Goal: Task Accomplishment & Management: Manage account settings

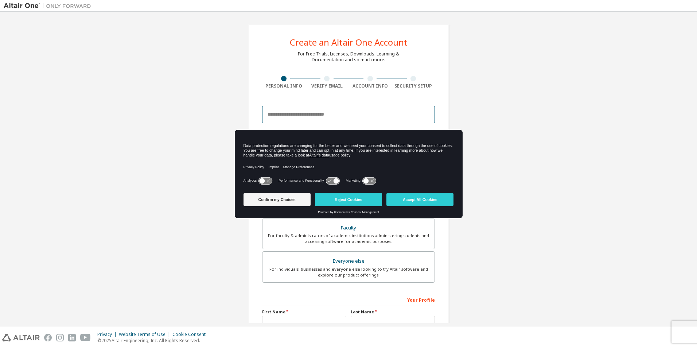
click at [377, 120] on input "email" at bounding box center [348, 115] width 173 height 18
click at [549, 90] on div "Create an Altair One Account For Free Trials, Licenses, Downloads, Learning & D…" at bounding box center [349, 208] width 690 height 386
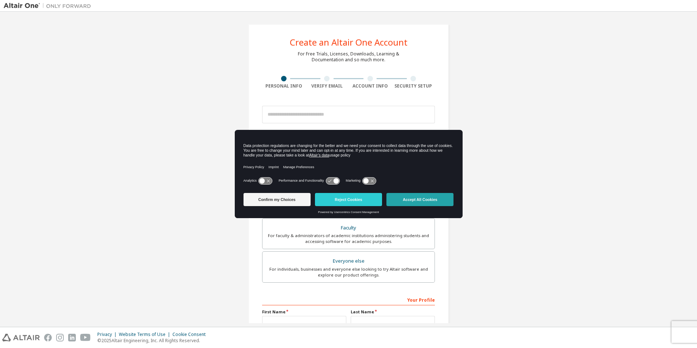
click at [415, 195] on button "Accept All Cookies" at bounding box center [419, 199] width 67 height 13
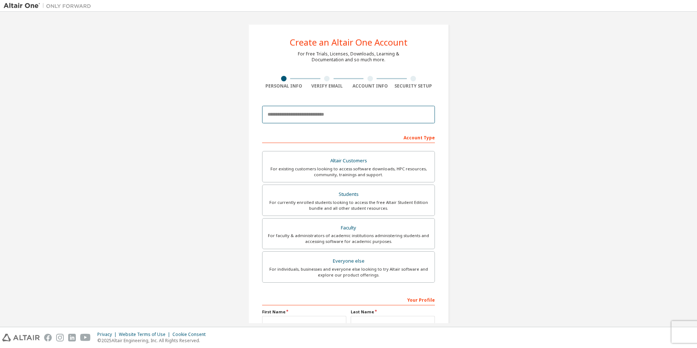
click at [390, 110] on input "email" at bounding box center [348, 115] width 173 height 18
type input "**********"
type input "*****"
type input "*******"
type input "**********"
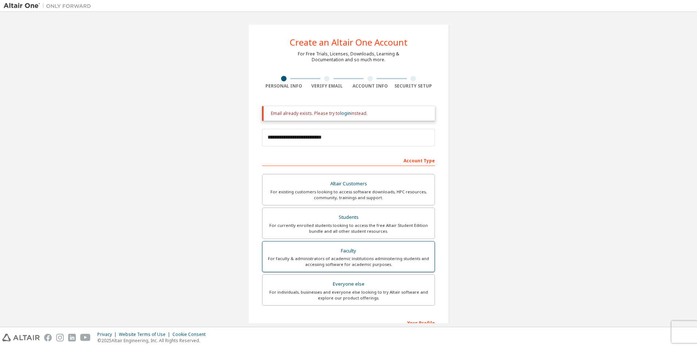
click at [412, 261] on div "For faculty & administrators of academic institutions administering students an…" at bounding box center [348, 262] width 163 height 12
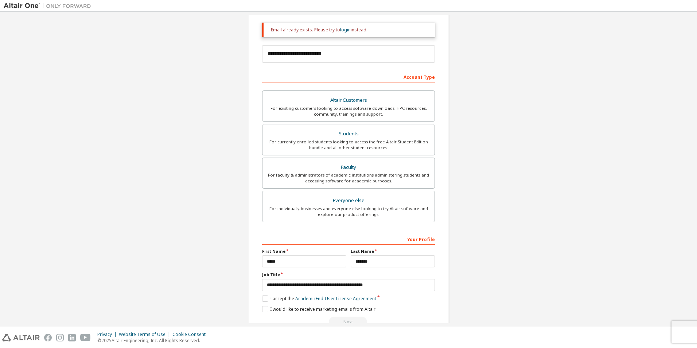
scroll to position [97, 0]
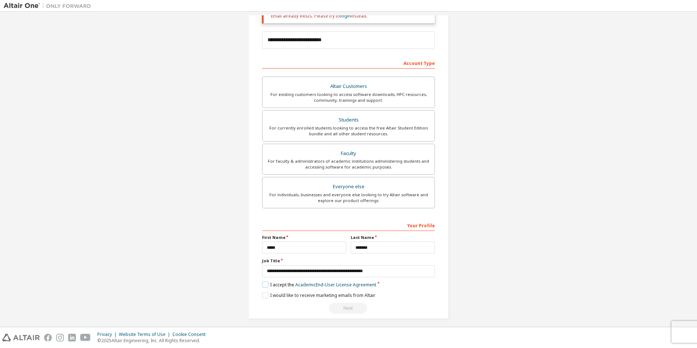
click at [262, 287] on label "I accept the Academic End-User License Agreement" at bounding box center [319, 284] width 114 height 6
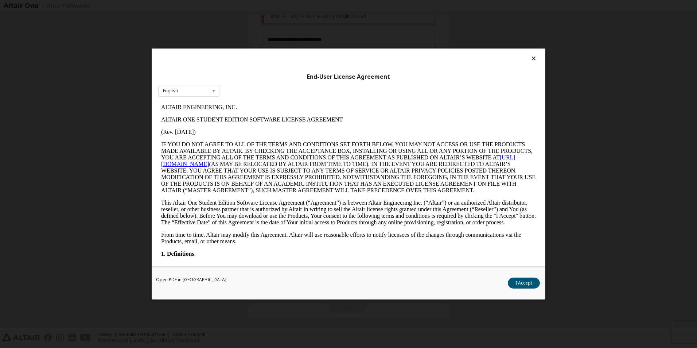
scroll to position [0, 0]
click at [518, 284] on button "I Accept" at bounding box center [524, 282] width 32 height 11
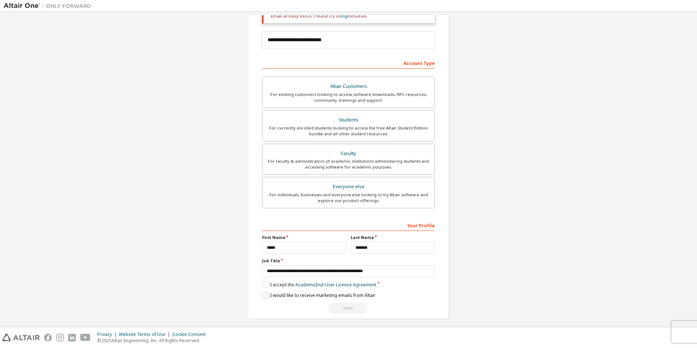
click at [262, 293] on label "I would like to receive marketing emails from Altair" at bounding box center [318, 295] width 113 height 6
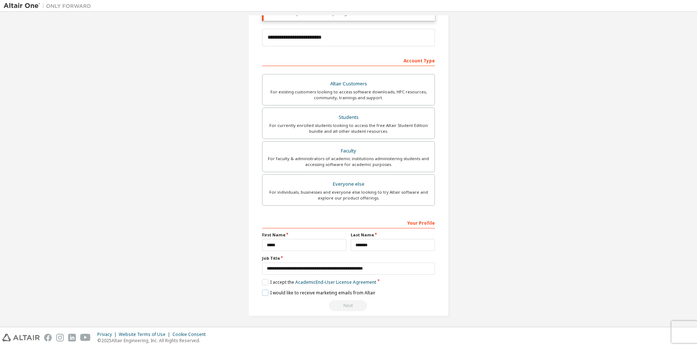
scroll to position [102, 0]
click at [353, 307] on div "Next" at bounding box center [348, 303] width 173 height 11
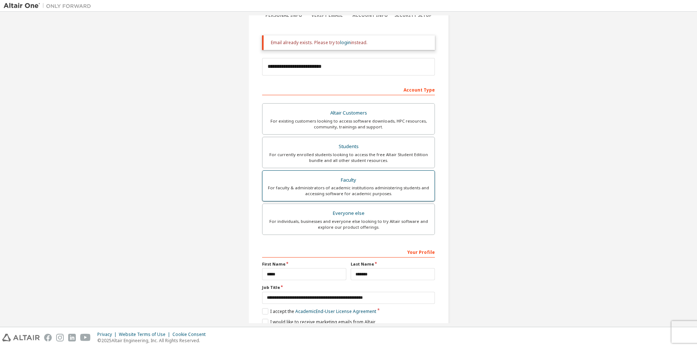
scroll to position [0, 0]
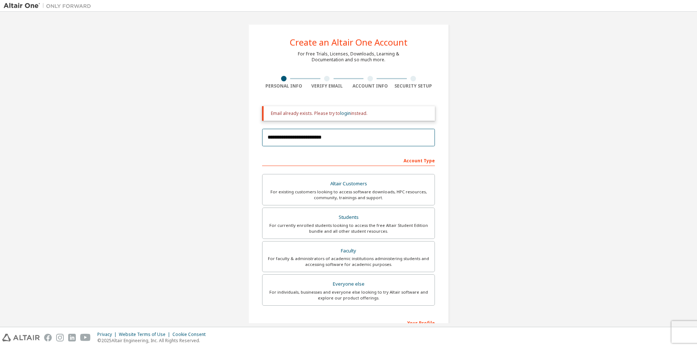
click at [390, 134] on input "**********" at bounding box center [348, 138] width 173 height 18
click at [515, 145] on div "**********" at bounding box center [349, 219] width 690 height 409
click at [426, 163] on div "Account Type" at bounding box center [348, 160] width 173 height 12
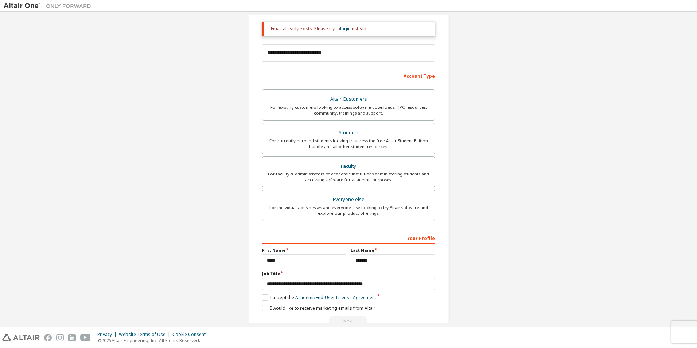
scroll to position [102, 0]
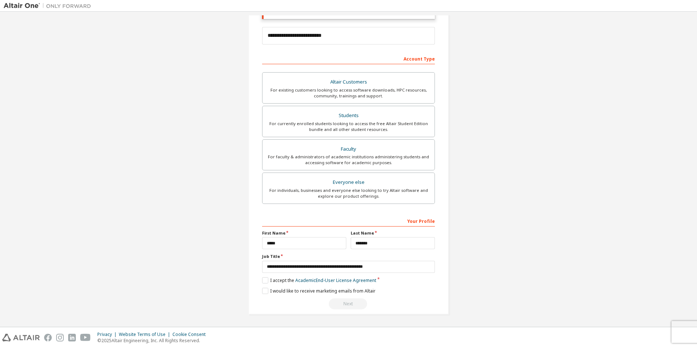
click at [381, 300] on div "Next" at bounding box center [348, 303] width 173 height 11
click at [328, 289] on label "I would like to receive marketing emails from Altair" at bounding box center [318, 291] width 113 height 6
click at [351, 292] on label "I would like to receive marketing emails from Altair" at bounding box center [318, 291] width 113 height 6
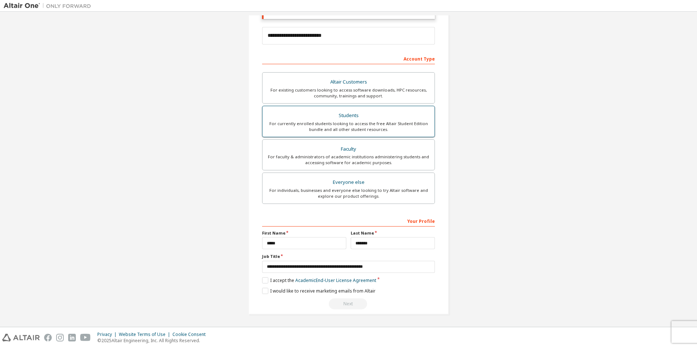
click at [358, 109] on label "Students For currently enrolled students looking to access the free Altair Stud…" at bounding box center [348, 121] width 173 height 31
click at [365, 145] on div "Faculty" at bounding box center [348, 149] width 163 height 10
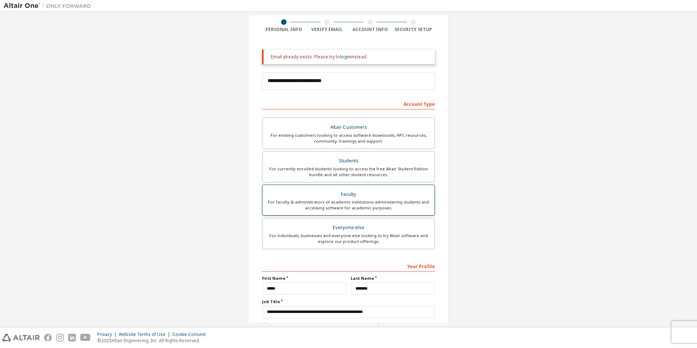
scroll to position [53, 0]
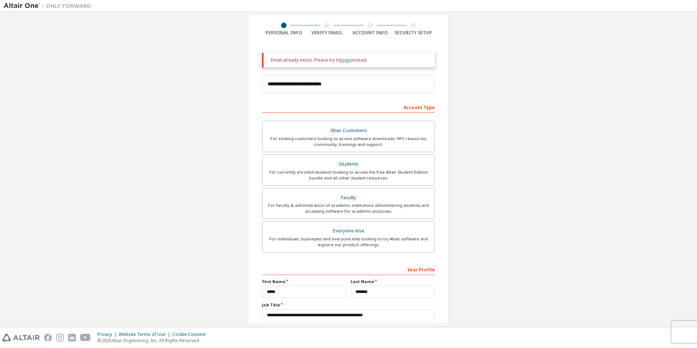
click at [343, 61] on link "login" at bounding box center [345, 60] width 11 height 6
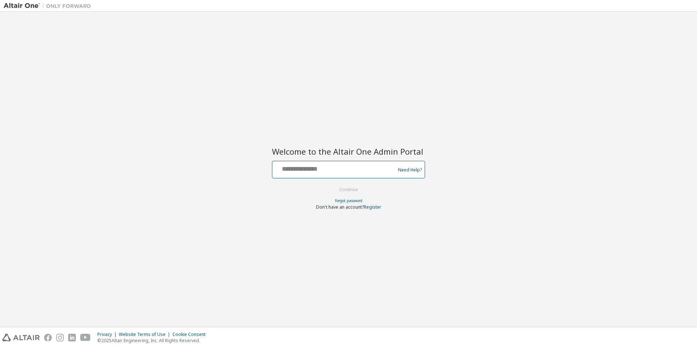
click at [368, 166] on input "text" at bounding box center [334, 168] width 119 height 11
type input "**********"
click at [356, 193] on button "Continue" at bounding box center [349, 189] width 34 height 11
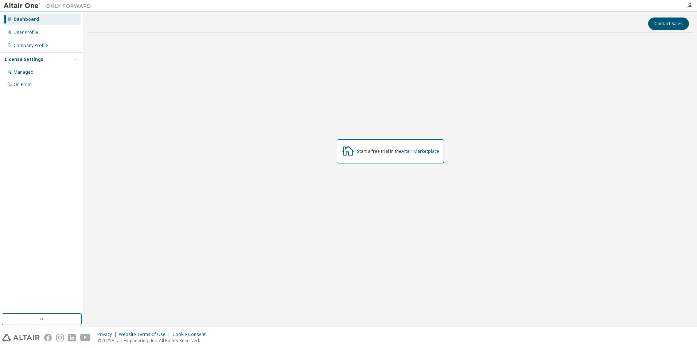
click at [380, 153] on div "Start a free trial in the Altair Marketplace" at bounding box center [398, 151] width 82 height 6
click at [28, 35] on div "User Profile" at bounding box center [25, 33] width 25 height 6
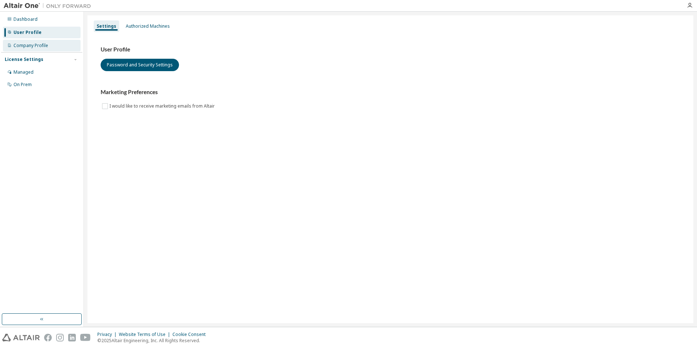
click at [35, 48] on div "Company Profile" at bounding box center [30, 46] width 35 height 6
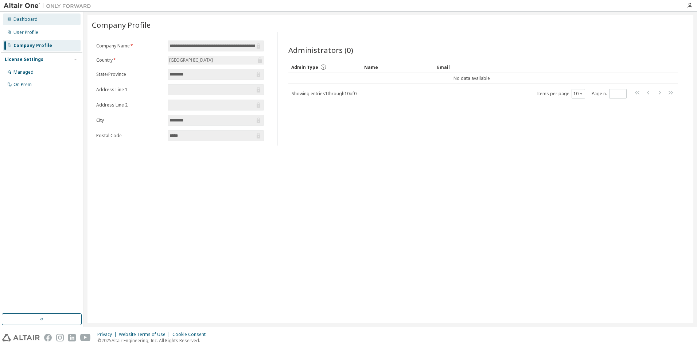
click at [30, 20] on div "Dashboard" at bounding box center [25, 19] width 24 height 6
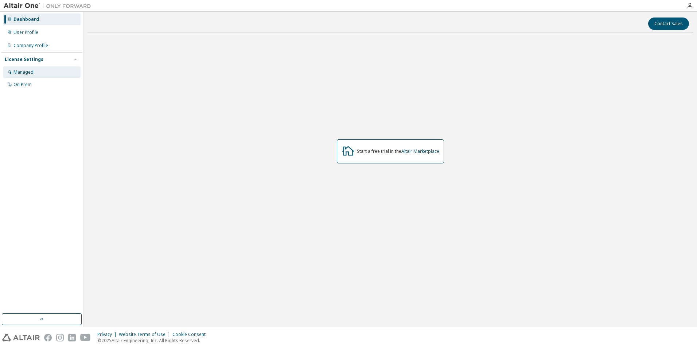
click at [36, 73] on div "Managed" at bounding box center [42, 72] width 78 height 12
